Goal: Information Seeking & Learning: Understand process/instructions

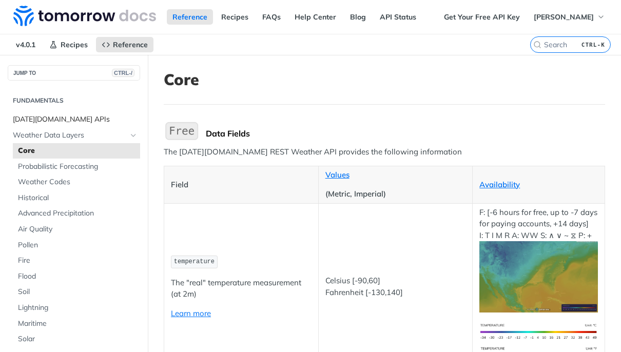
click at [60, 114] on span "[DATE][DOMAIN_NAME] APIs" at bounding box center [75, 119] width 125 height 10
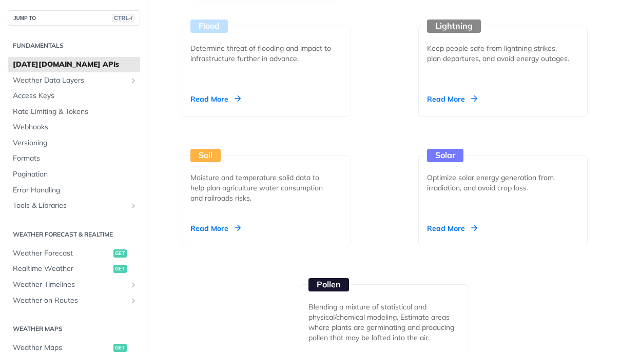
scroll to position [1662, 0]
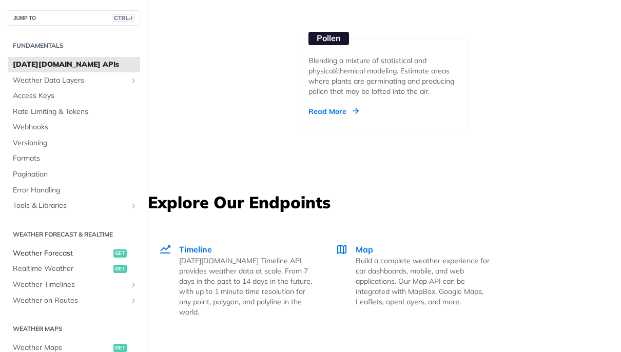
click at [60, 251] on span "Weather Forecast" at bounding box center [62, 253] width 98 height 10
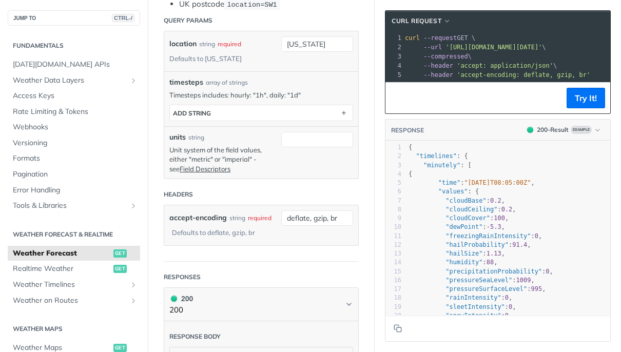
scroll to position [369, 0]
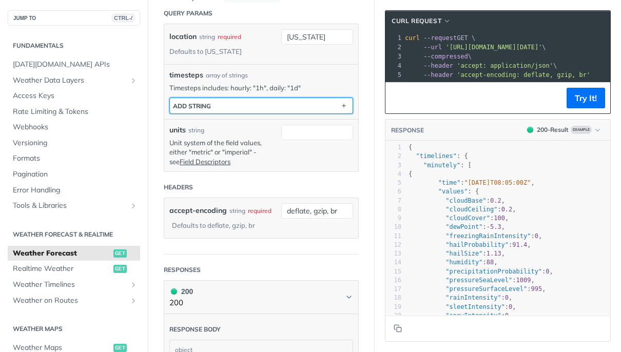
click at [291, 105] on button "ADD string" at bounding box center [261, 105] width 183 height 15
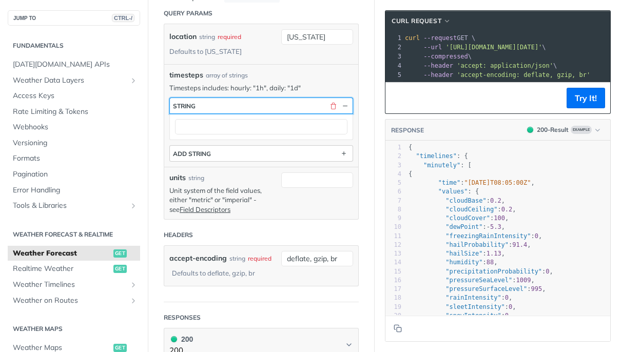
click at [291, 105] on button "string" at bounding box center [261, 105] width 183 height 15
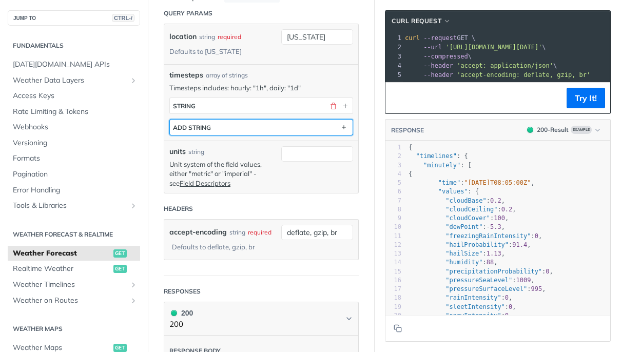
click at [298, 133] on button "ADD string" at bounding box center [261, 127] width 183 height 15
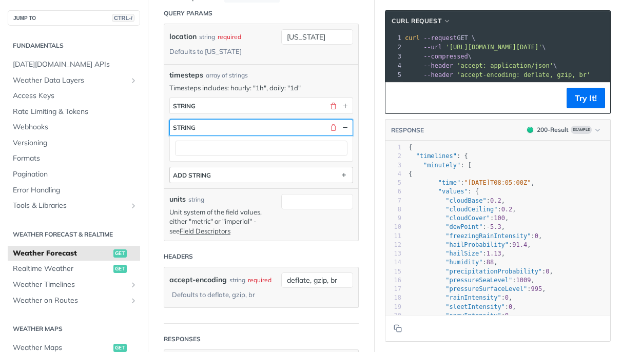
click at [298, 133] on button "string" at bounding box center [261, 127] width 183 height 15
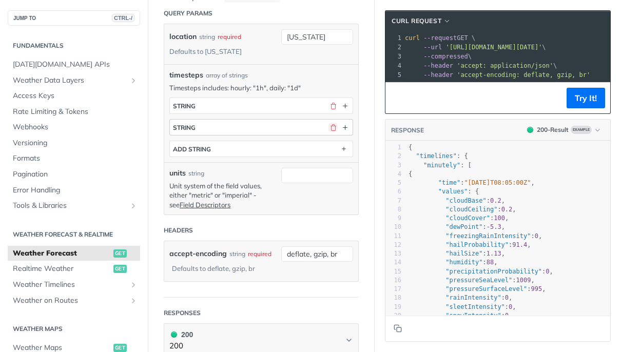
click at [328, 123] on button "button" at bounding box center [332, 127] width 9 height 9
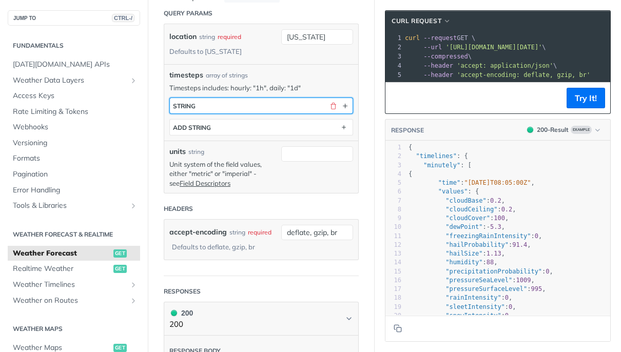
click at [326, 113] on button "string" at bounding box center [261, 105] width 183 height 15
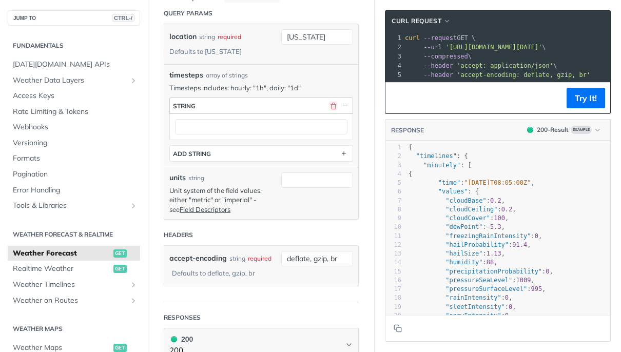
click at [328, 110] on button "button" at bounding box center [332, 105] width 9 height 9
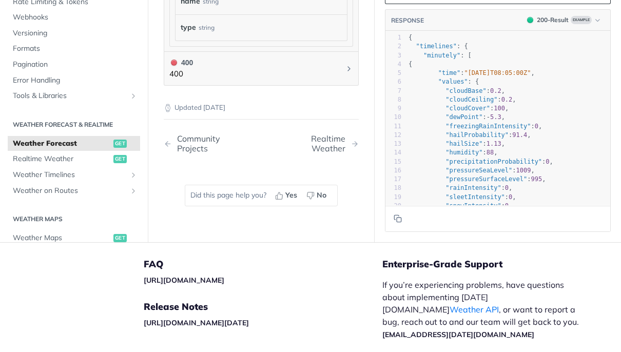
scroll to position [1170, 0]
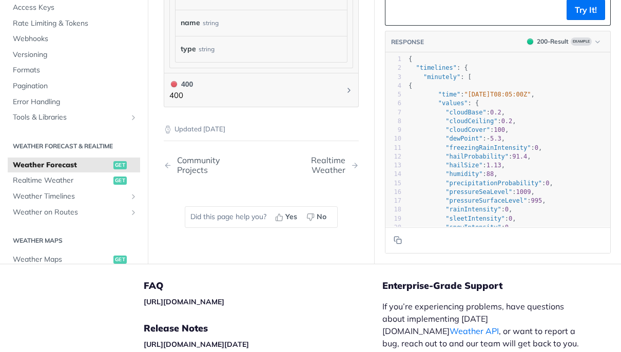
click at [459, 124] on span ""cloudCeiling"" at bounding box center [471, 120] width 52 height 7
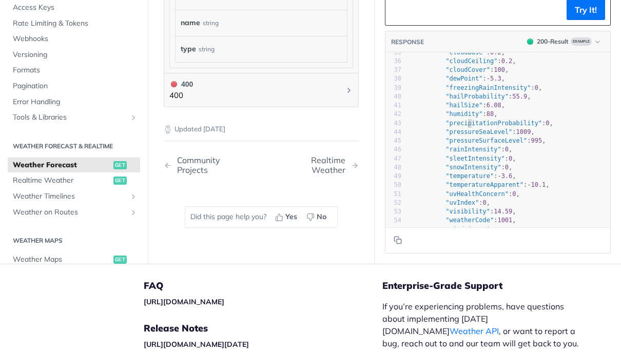
click at [459, 126] on span ""precipitationProbability"" at bounding box center [493, 122] width 96 height 7
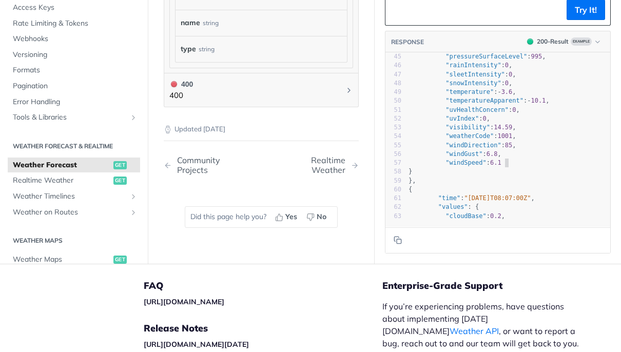
click at [503, 167] on pre ""windSpeed" : 6.1" at bounding box center [508, 163] width 204 height 9
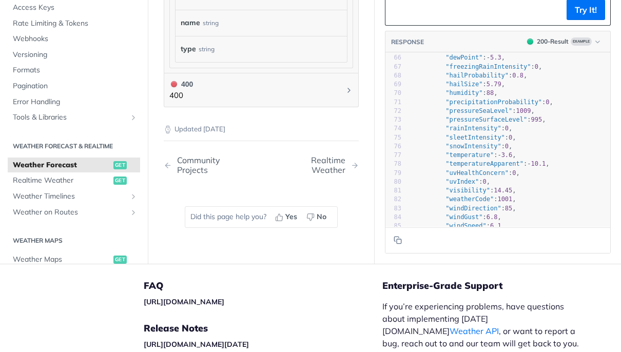
click at [318, 248] on div "Did this page help you? Yes No" at bounding box center [260, 217] width 173 height 63
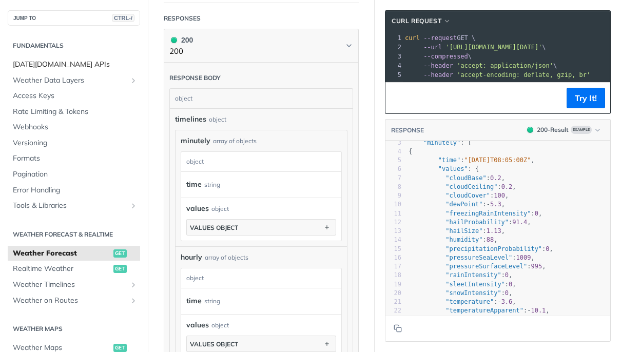
click at [92, 65] on span "[DATE][DOMAIN_NAME] APIs" at bounding box center [75, 65] width 125 height 10
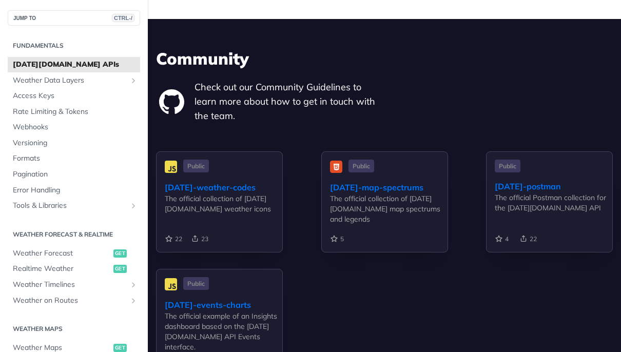
scroll to position [2216, 0]
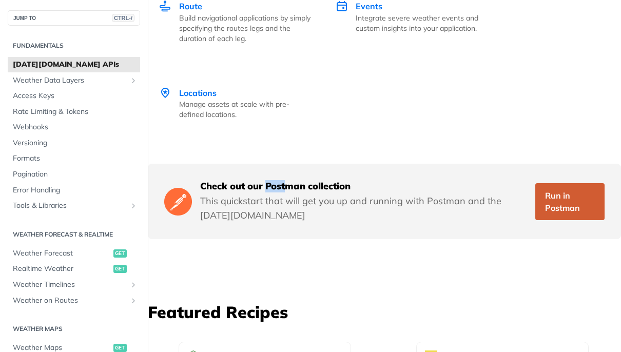
click at [540, 195] on link "Run in Postman" at bounding box center [569, 201] width 69 height 37
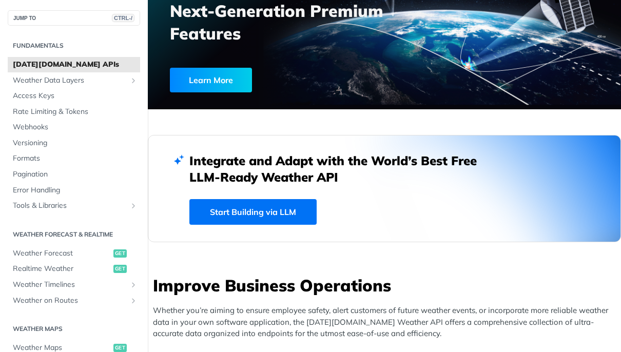
scroll to position [0, 0]
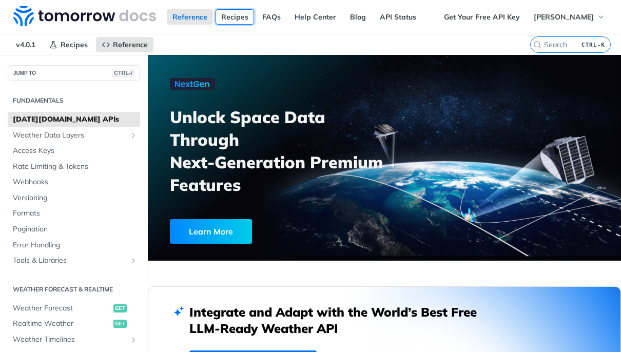
click at [221, 23] on link "Recipes" at bounding box center [234, 16] width 38 height 15
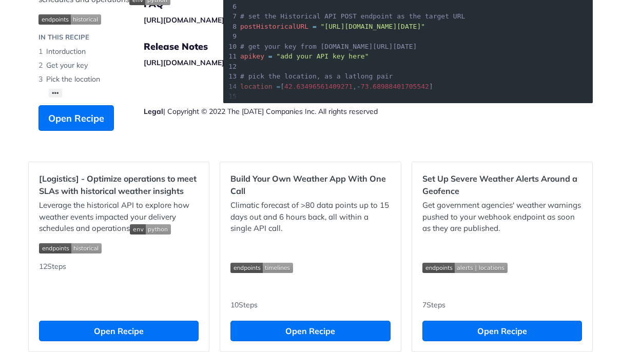
scroll to position [123, 0]
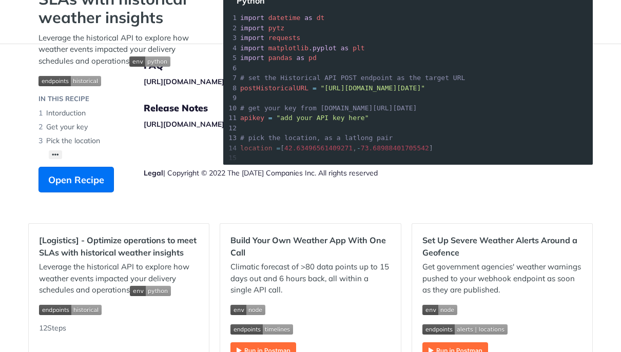
click at [326, 143] on section "[Logistics] - Optimize operations to meet SLAs with historical weather insights…" at bounding box center [310, 82] width 564 height 261
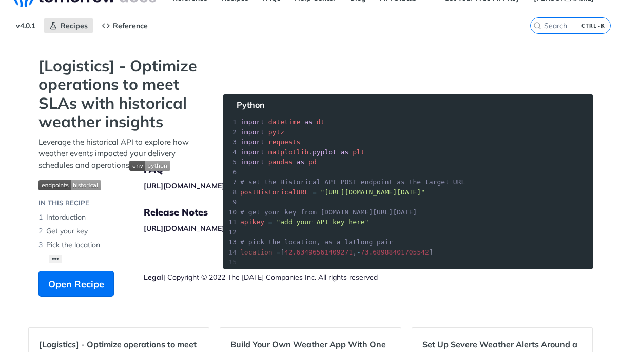
scroll to position [0, 0]
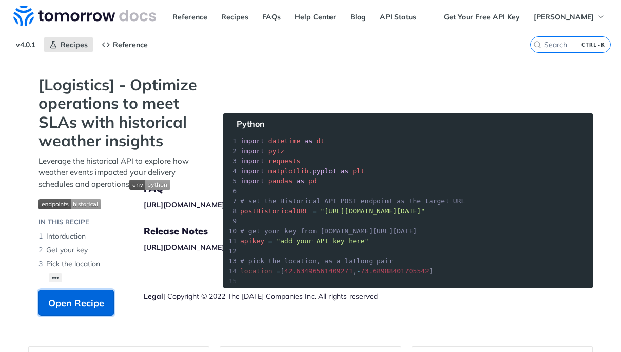
click at [96, 300] on span "Open Recipe" at bounding box center [76, 303] width 56 height 14
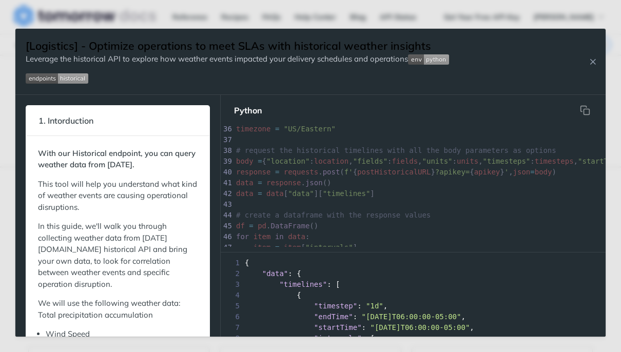
click at [387, 173] on span "postHistoricalURL" at bounding box center [393, 172] width 73 height 8
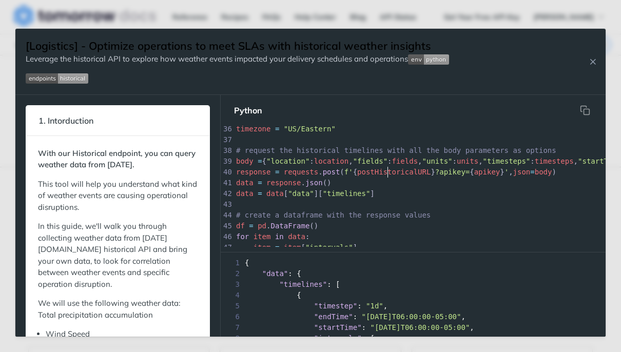
type textarea "postHistoricalURL"
click at [387, 173] on div "66 30 # configure the time frame within the historical bounderies (January 1st,…" at bounding box center [551, 258] width 635 height 399
click at [381, 185] on pre "data = response . json ()" at bounding box center [551, 183] width 635 height 11
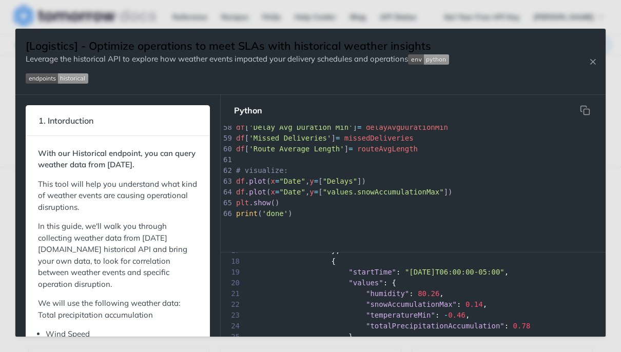
click at [405, 178] on pre "df . plot ( x = "Date" , y = [ "Delays" ])" at bounding box center [551, 181] width 635 height 11
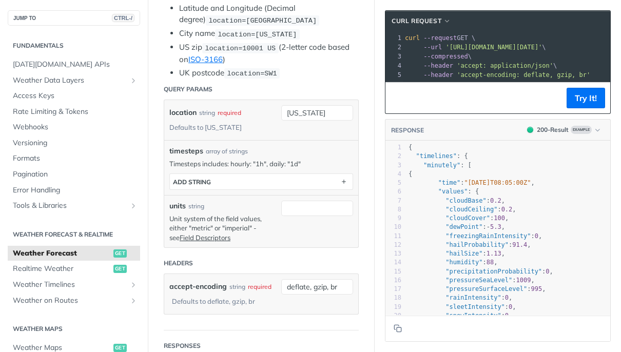
scroll to position [308, 0]
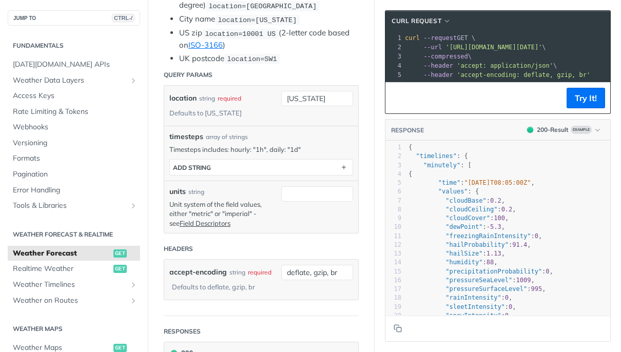
click at [242, 212] on p "Unit system of the field values, either "metric" or "imperial" - see Field Desc…" at bounding box center [222, 214] width 107 height 28
click at [264, 217] on p "Unit system of the field values, either "metric" or "imperial" - see Field Desc…" at bounding box center [222, 214] width 107 height 28
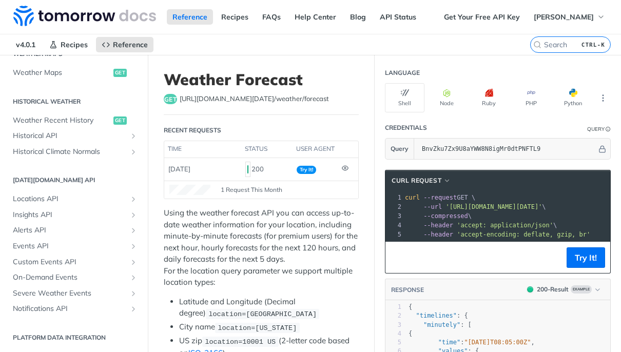
scroll to position [337, 0]
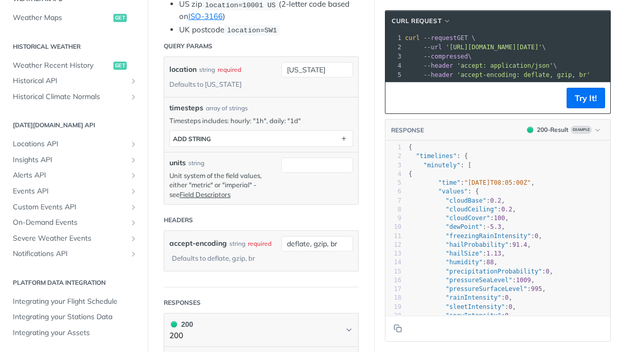
click at [253, 201] on div "units string Unit system of the field values, either "metric" or "imperial" - s…" at bounding box center [261, 178] width 194 height 52
click at [206, 196] on link "Field Descriptors" at bounding box center [205, 194] width 51 height 8
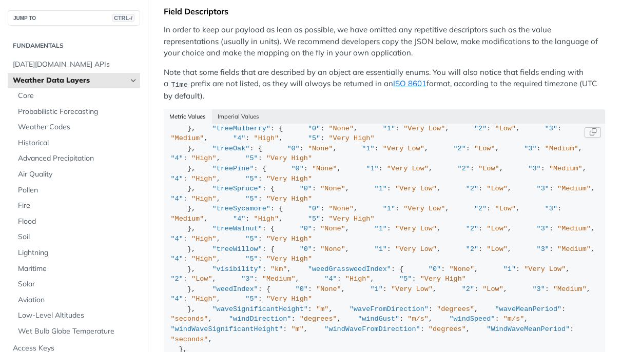
scroll to position [677, 0]
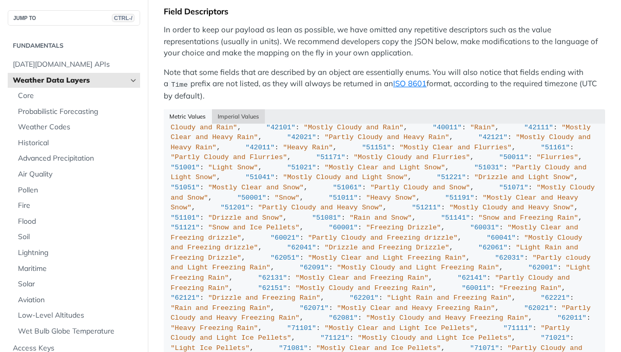
click at [233, 115] on button "Imperial Values" at bounding box center [238, 116] width 53 height 14
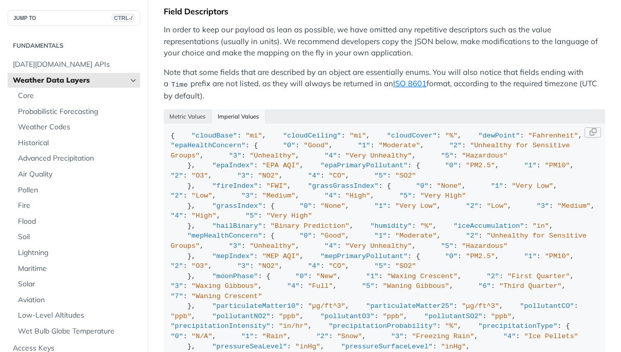
type button "json"
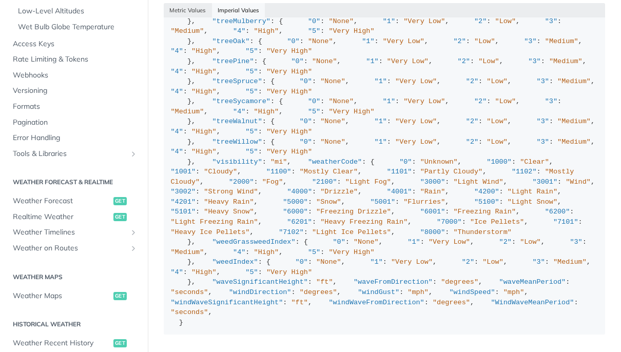
scroll to position [308, 0]
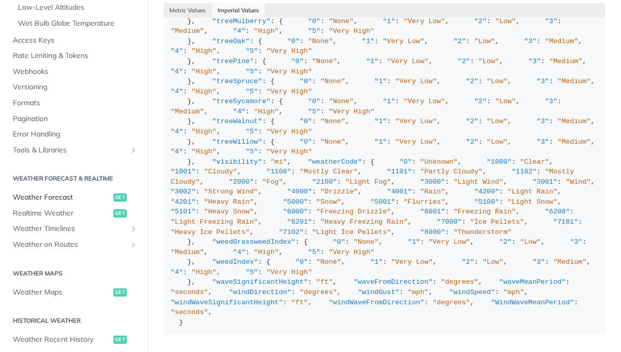
click at [85, 193] on span "Weather Forecast" at bounding box center [62, 197] width 98 height 10
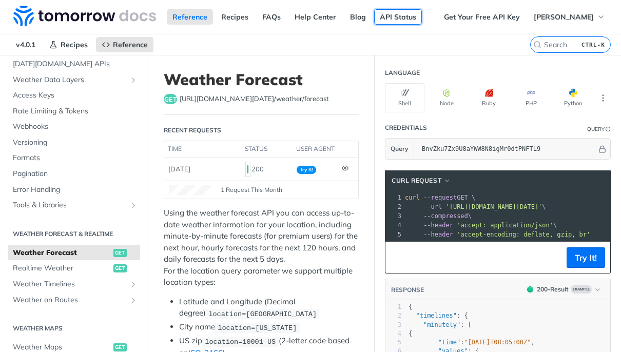
click at [398, 15] on link "API Status" at bounding box center [398, 16] width 48 height 15
